Goal: Information Seeking & Learning: Learn about a topic

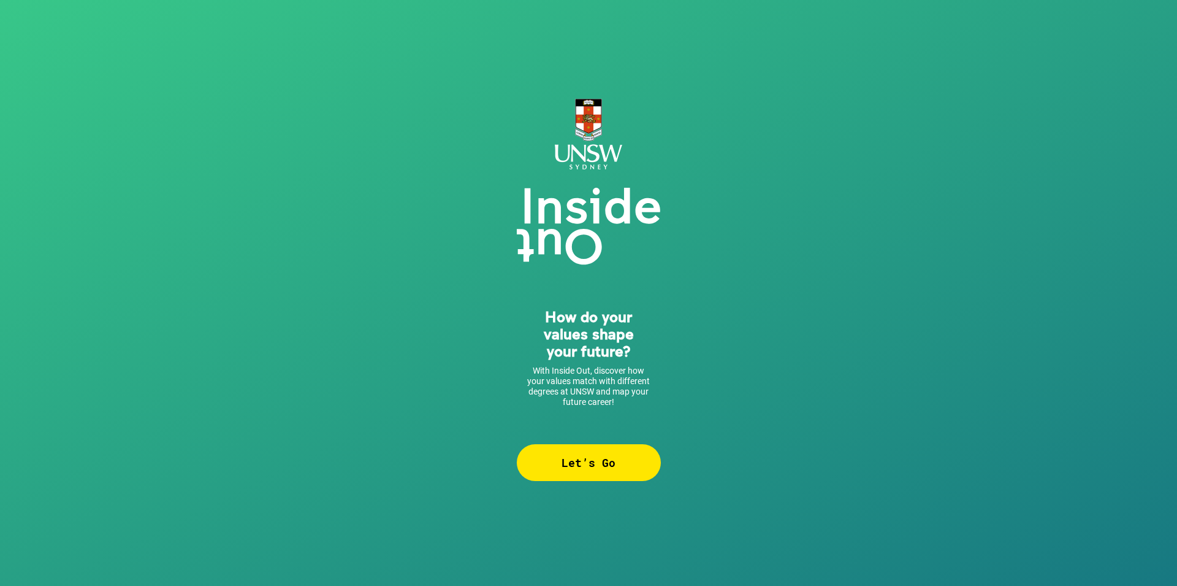
click at [579, 463] on div "Let’s Go" at bounding box center [589, 462] width 144 height 37
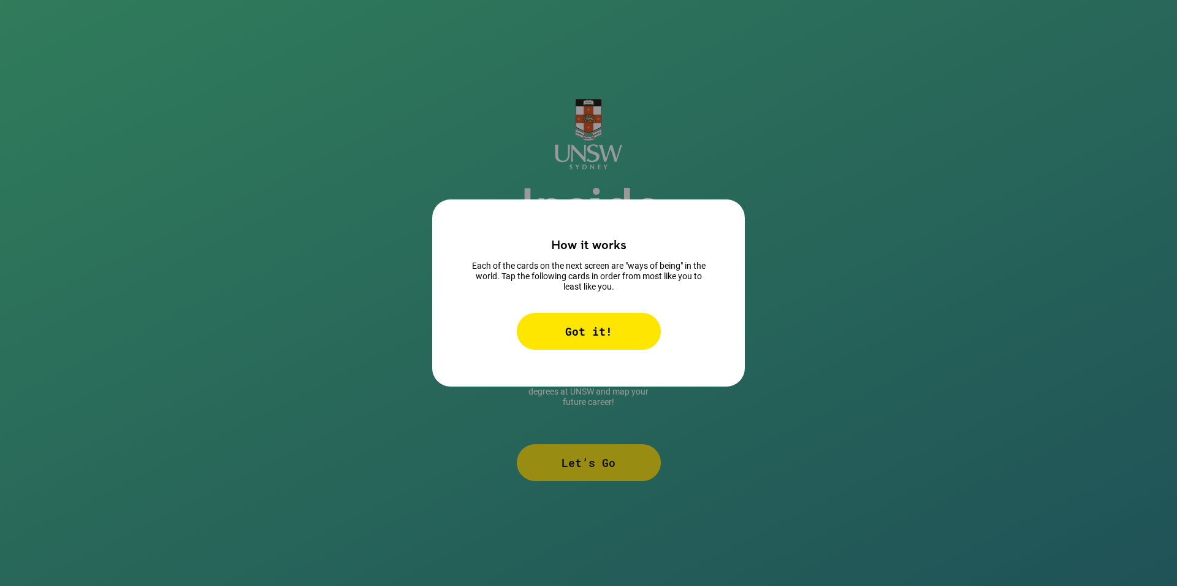
click at [562, 334] on div "Got it!" at bounding box center [589, 331] width 144 height 37
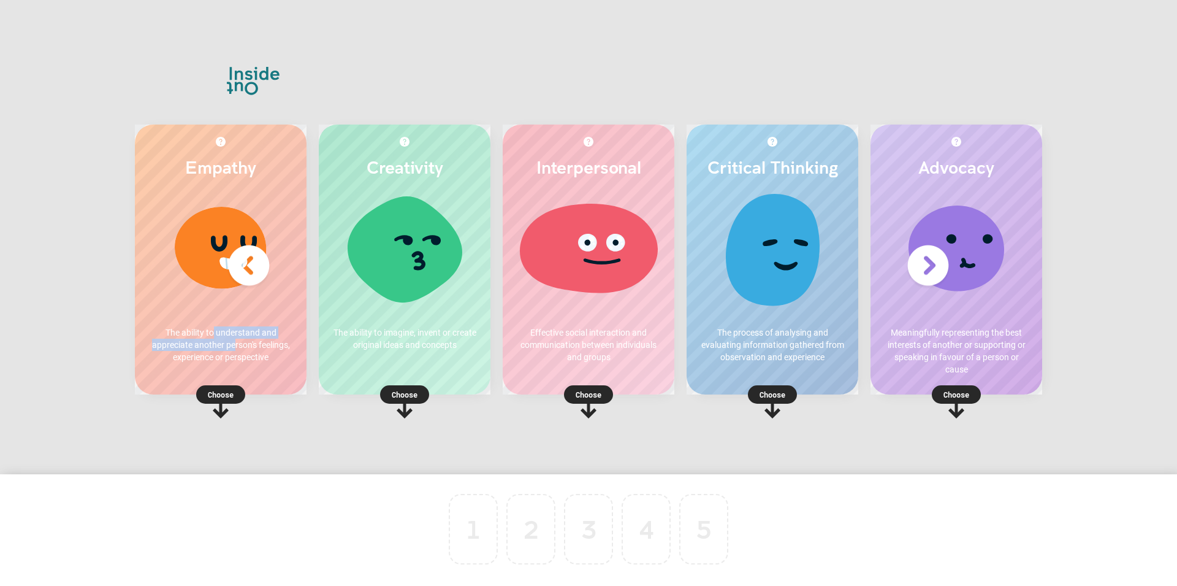
drag, startPoint x: 235, startPoint y: 343, endPoint x: 215, endPoint y: 329, distance: 25.2
click at [215, 329] on p "The ability to understand and appreciate another person's feelings, experience …" at bounding box center [220, 344] width 147 height 37
click at [47, 259] on div "Empathy The ability to understand and appreciate another person's feelings, exp…" at bounding box center [588, 293] width 1177 height 586
click at [417, 234] on div at bounding box center [404, 252] width 147 height 123
click at [403, 397] on p "Choose" at bounding box center [405, 394] width 172 height 12
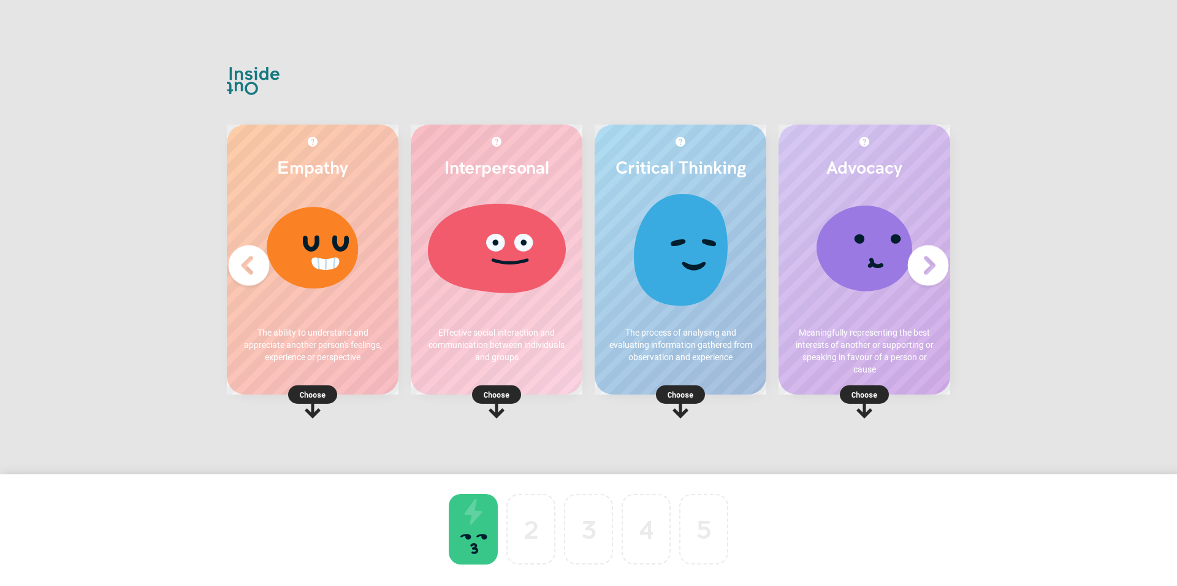
click at [690, 391] on p "Choose" at bounding box center [681, 394] width 172 height 12
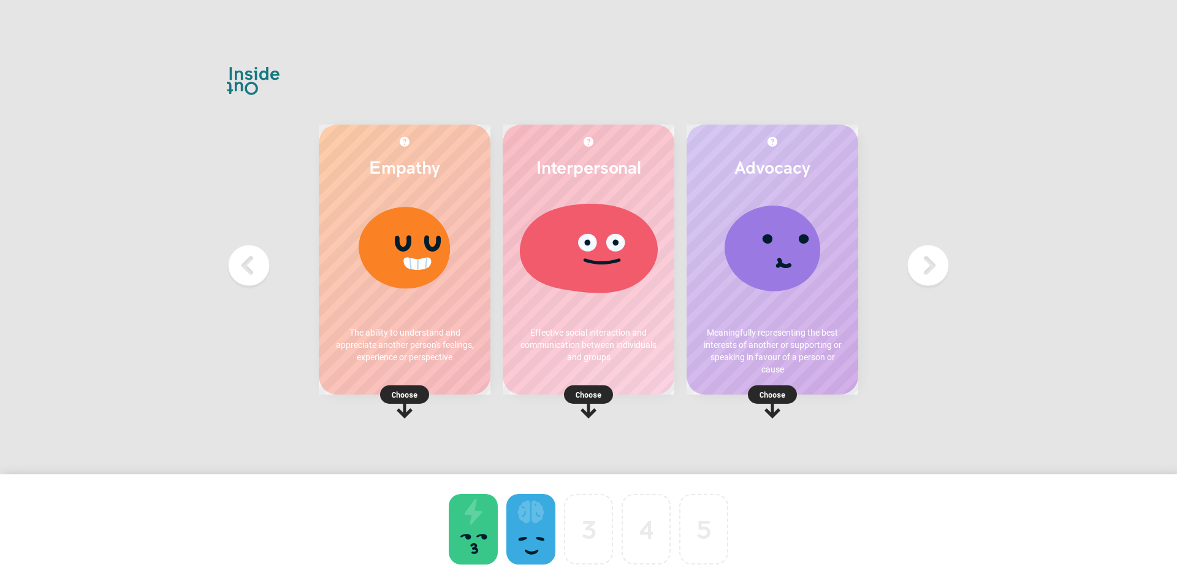
click at [413, 387] on rect at bounding box center [404, 394] width 49 height 18
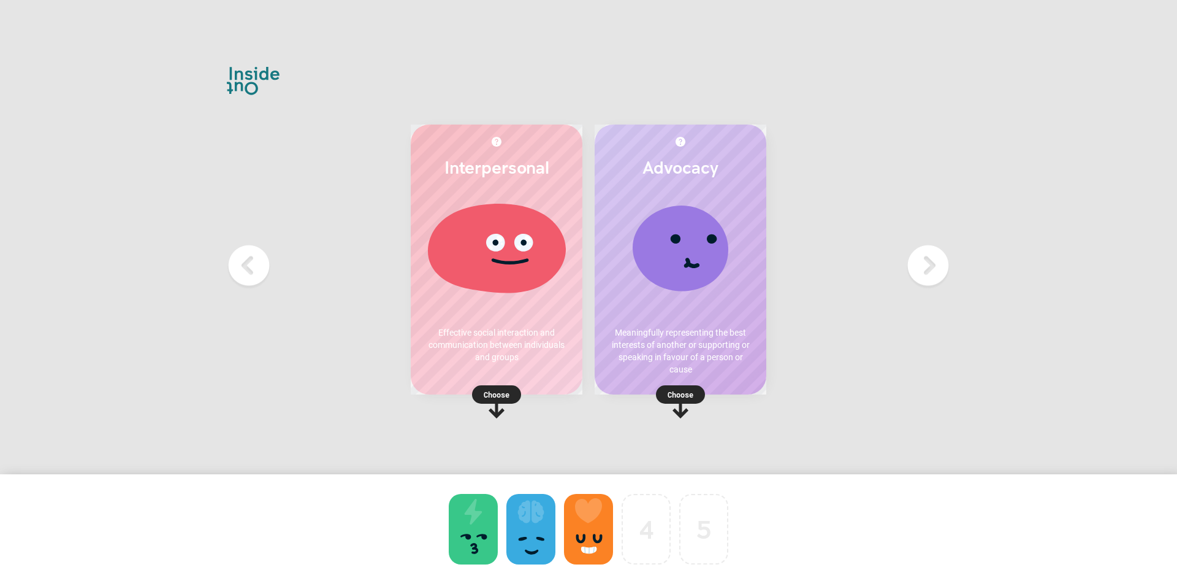
click at [512, 391] on rect at bounding box center [496, 394] width 49 height 18
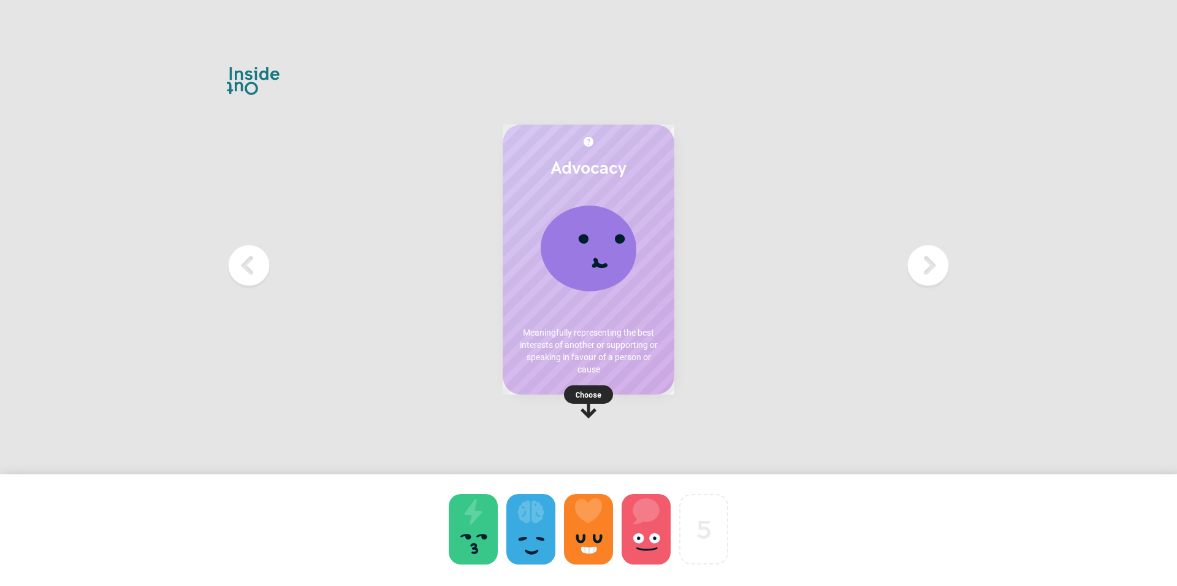
click at [584, 391] on p "Choose" at bounding box center [589, 394] width 172 height 12
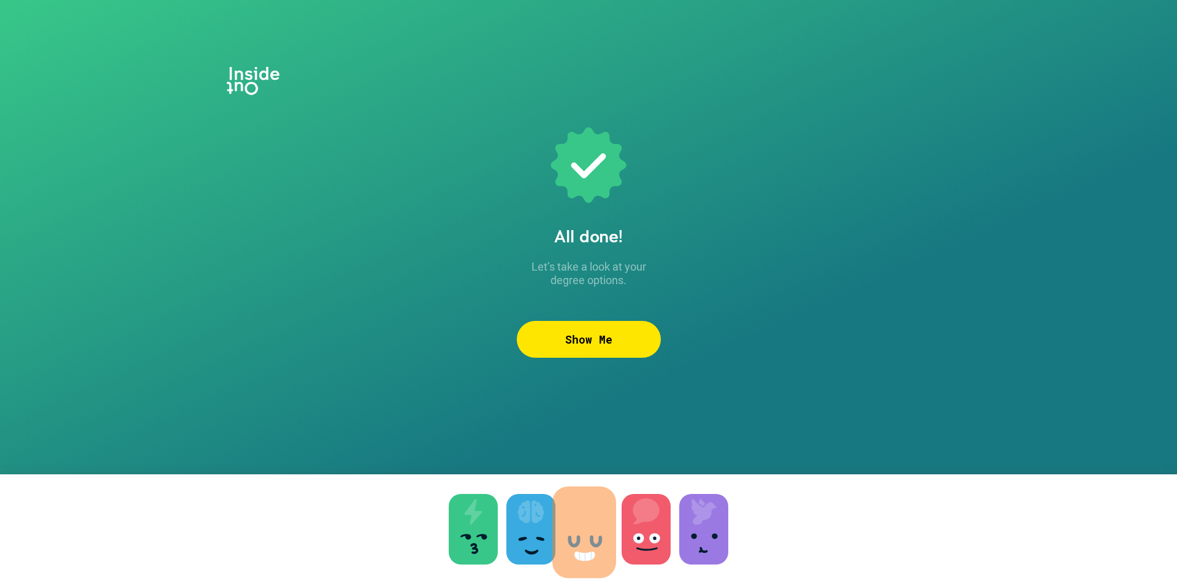
drag, startPoint x: 587, startPoint y: 495, endPoint x: 600, endPoint y: 504, distance: 15.8
click at [581, 340] on div "Show Me" at bounding box center [589, 339] width 144 height 37
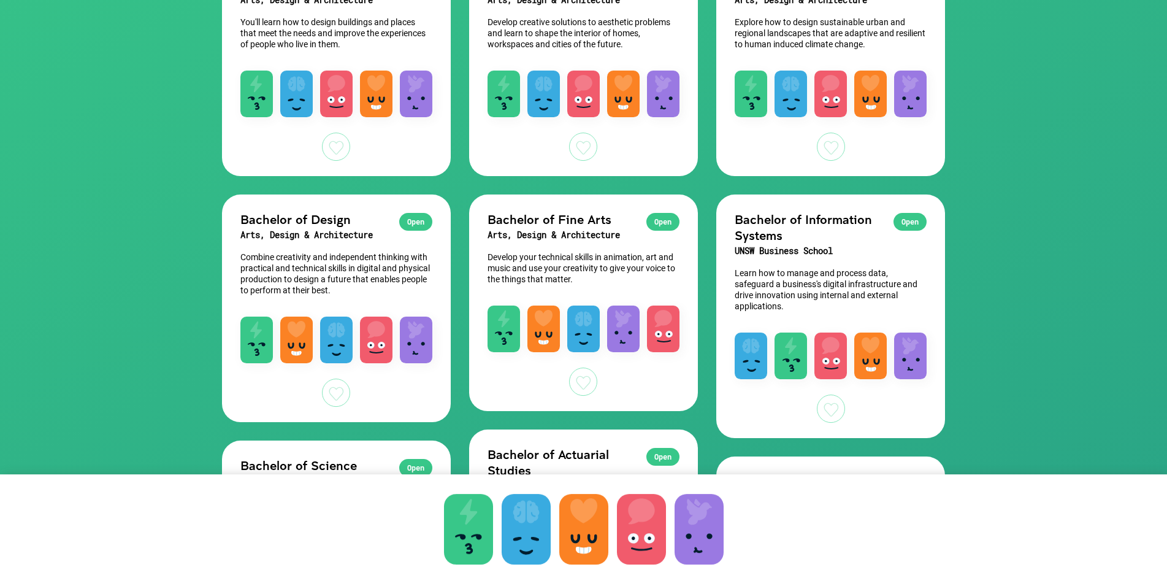
scroll to position [250, 0]
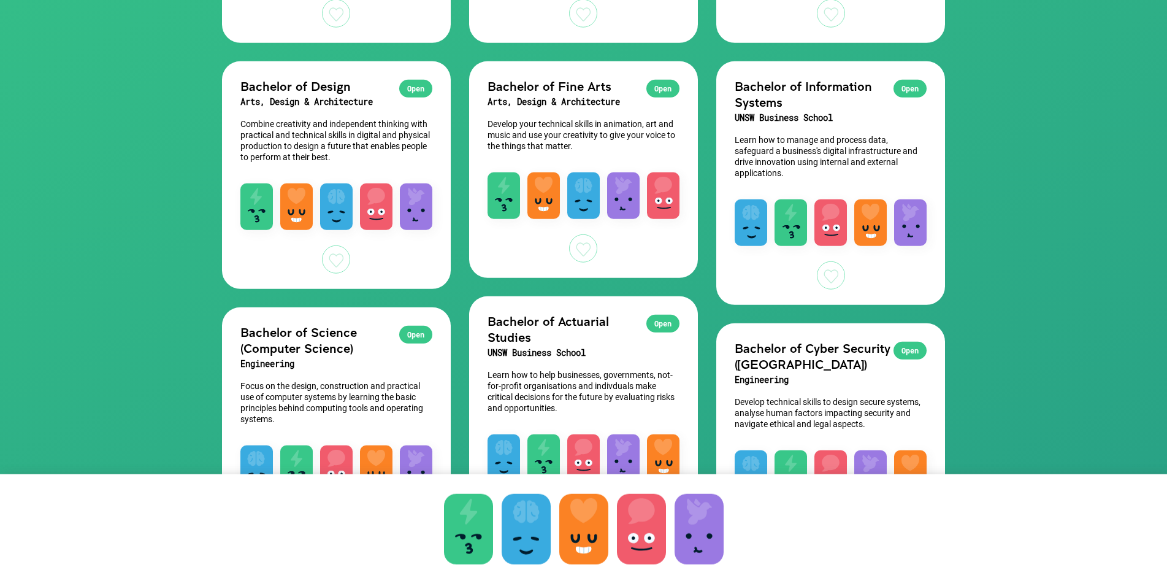
scroll to position [375, 0]
